Goal: Task Accomplishment & Management: Manage account settings

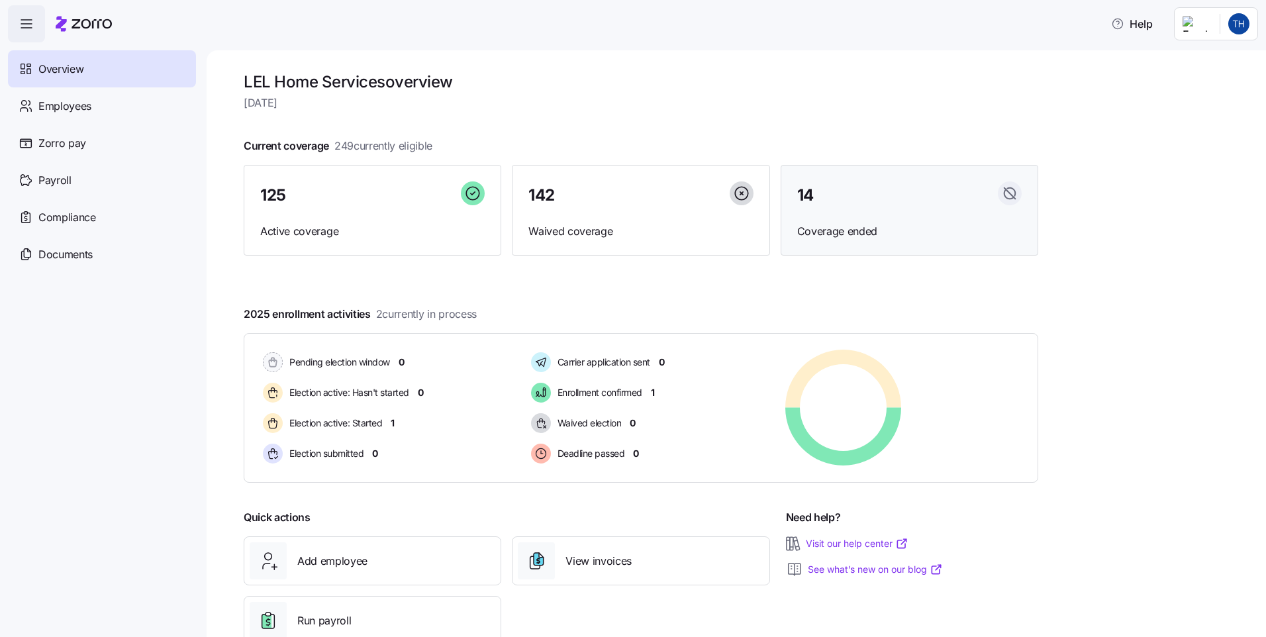
click at [811, 237] on span "Coverage ended" at bounding box center [909, 231] width 224 height 17
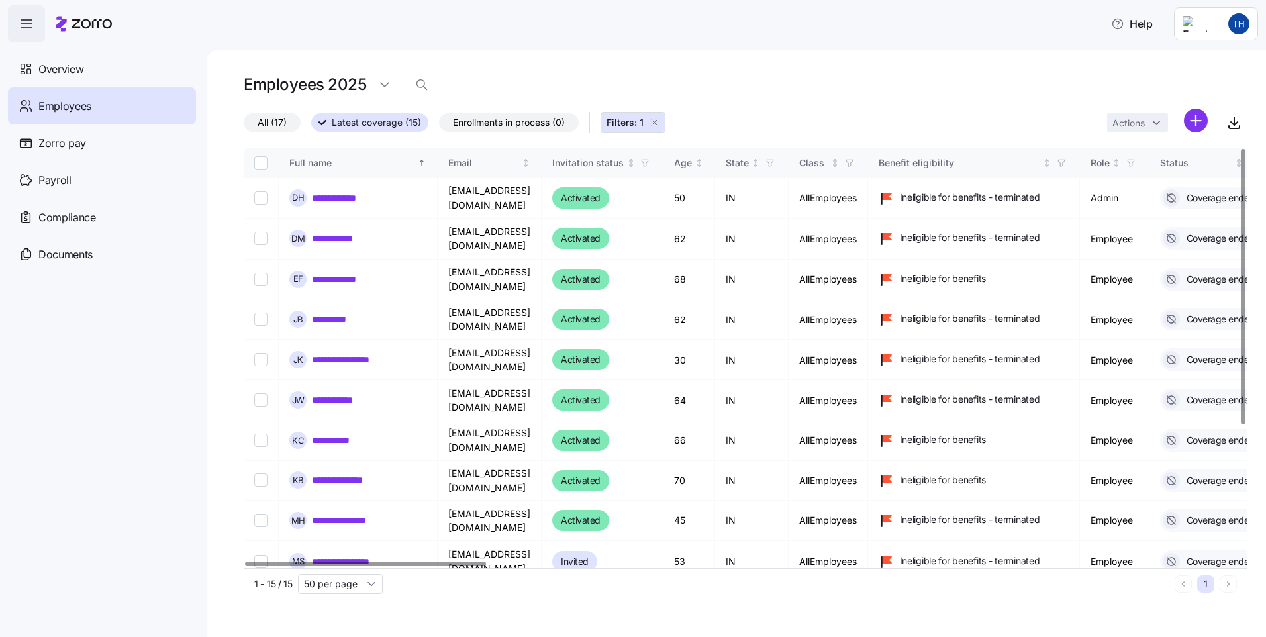
click at [1240, 177] on div at bounding box center [1242, 286] width 5 height 275
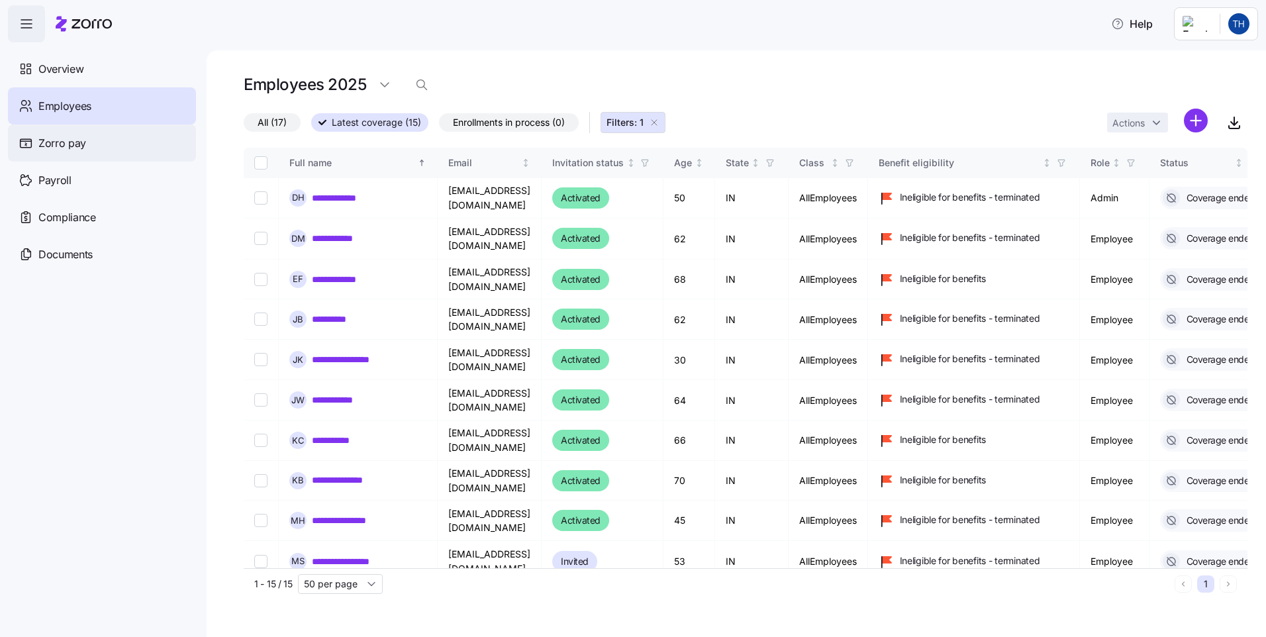
click at [59, 144] on span "Zorro pay" at bounding box center [62, 143] width 48 height 17
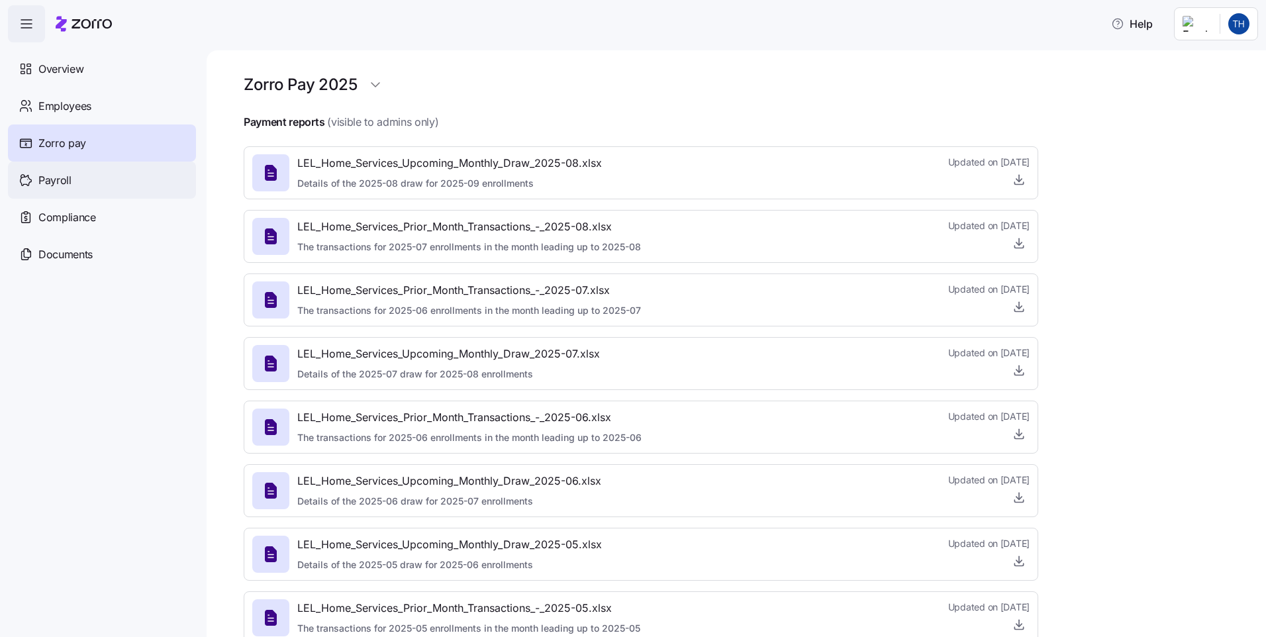
click at [62, 174] on span "Payroll" at bounding box center [54, 180] width 33 height 17
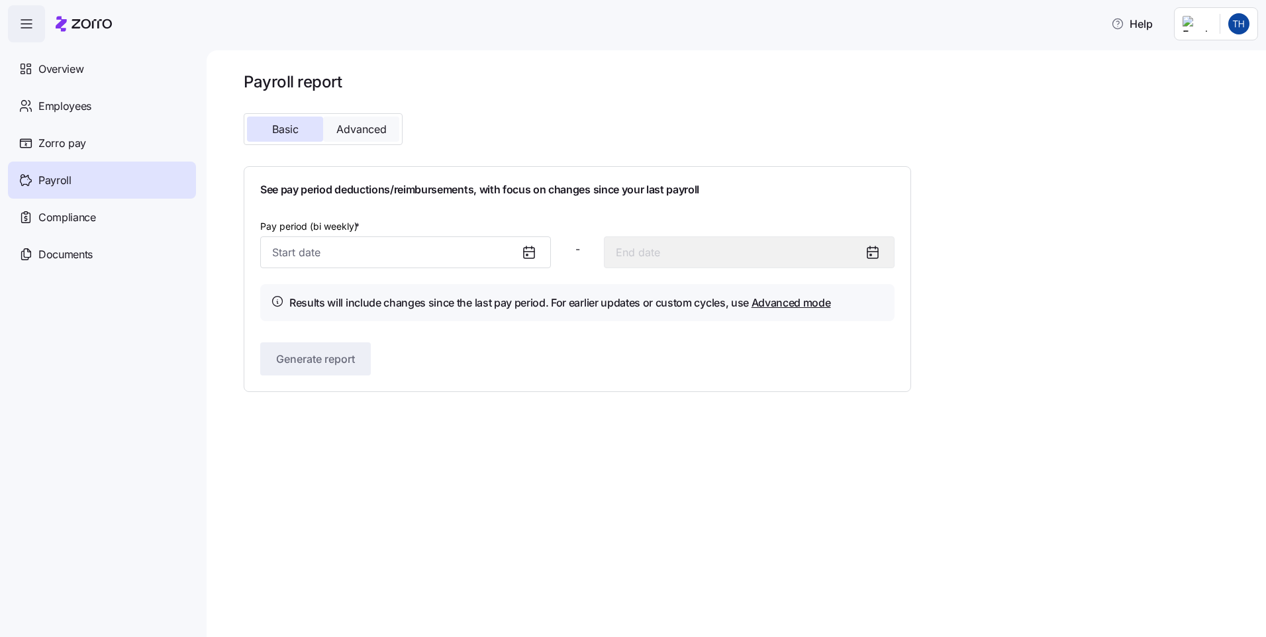
click at [361, 131] on span "Advanced" at bounding box center [361, 129] width 50 height 11
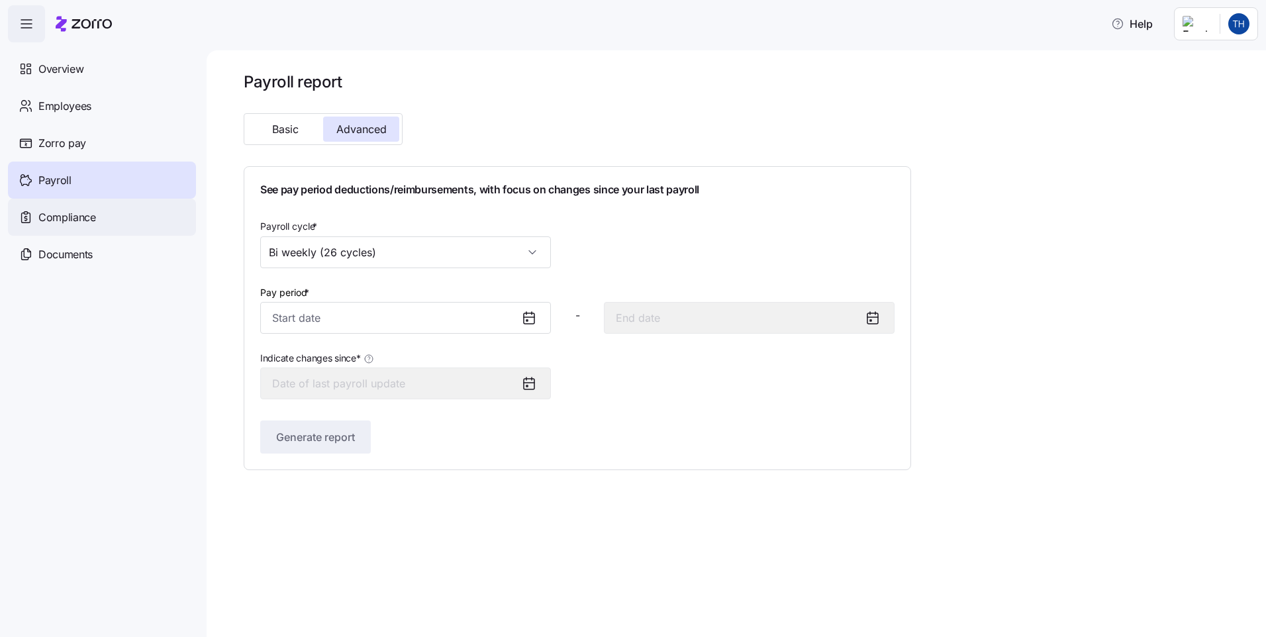
click at [46, 219] on span "Compliance" at bounding box center [67, 217] width 58 height 17
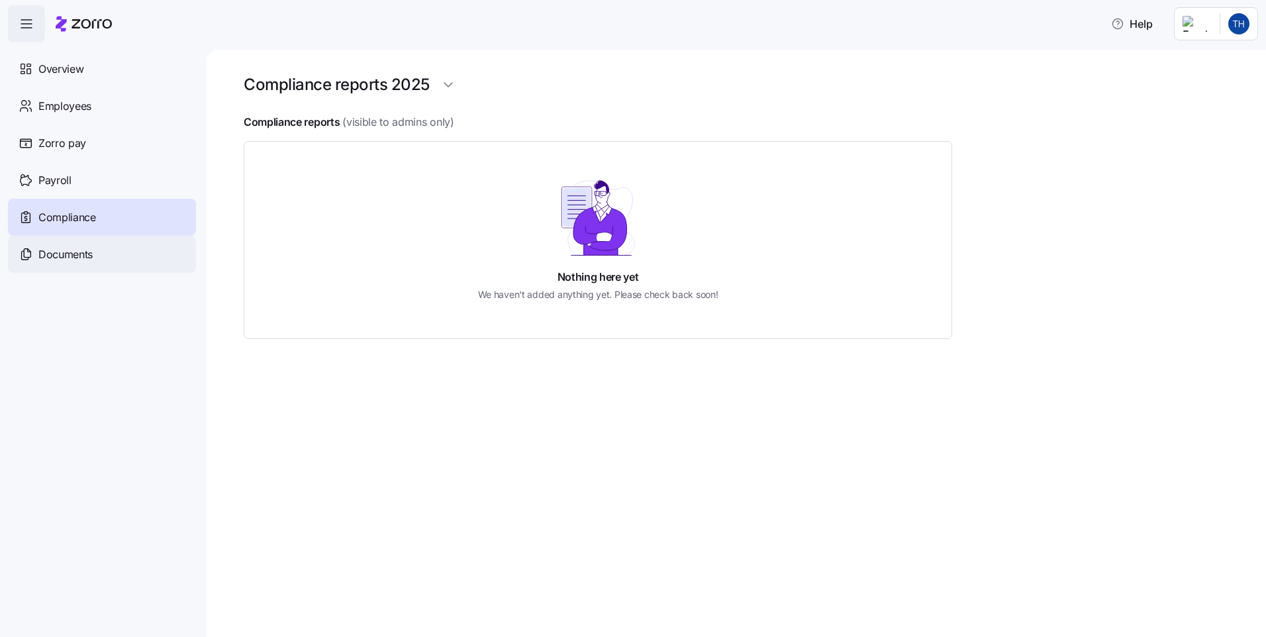
click at [49, 253] on span "Documents" at bounding box center [65, 254] width 54 height 17
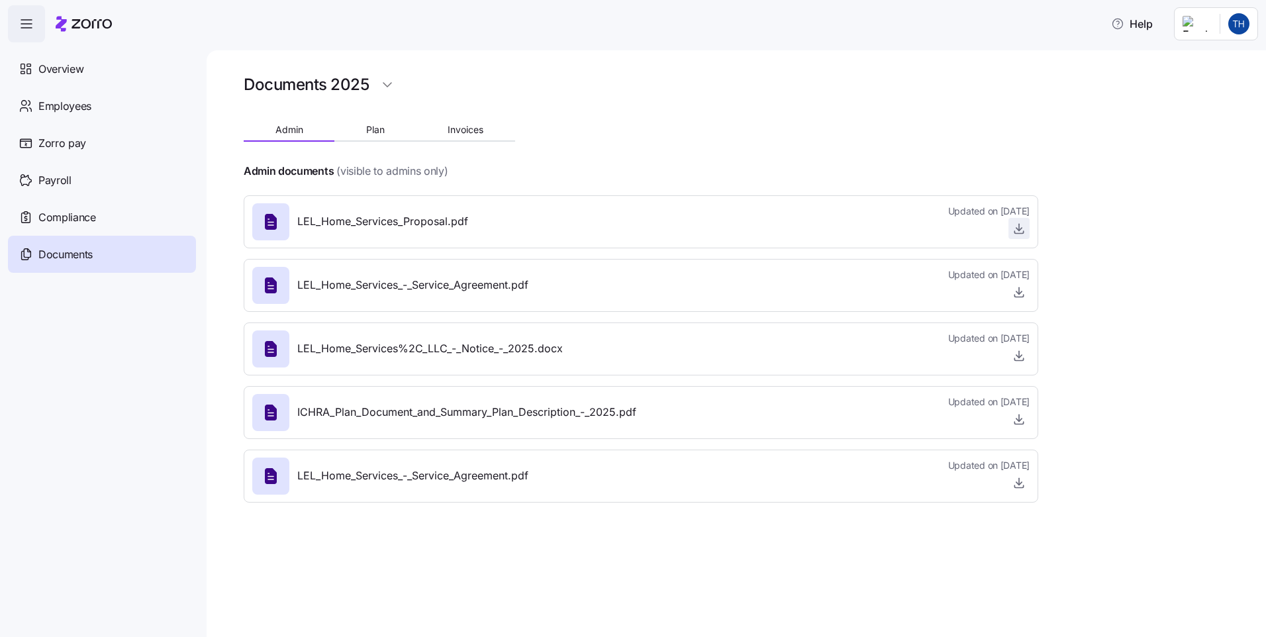
click at [1024, 232] on icon "button" at bounding box center [1018, 228] width 13 height 13
